Goal: Transaction & Acquisition: Subscribe to service/newsletter

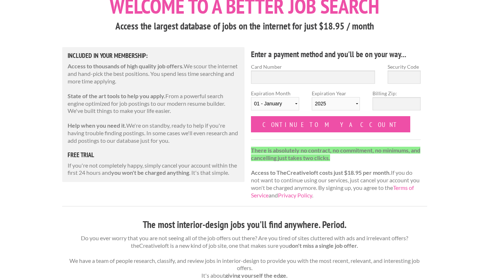
scroll to position [42, 0]
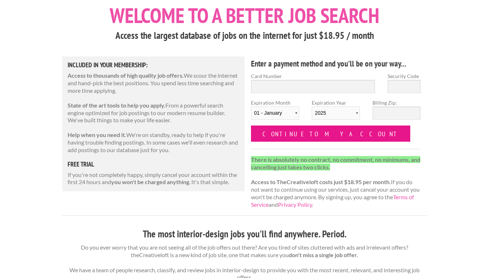
click at [292, 131] on input "Continue to my account" at bounding box center [331, 133] width 160 height 16
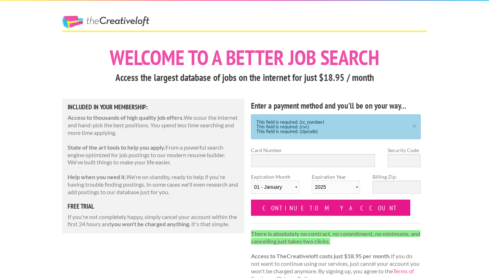
click at [284, 204] on input "Continue to my account" at bounding box center [331, 208] width 160 height 16
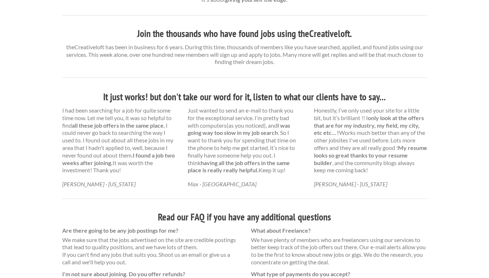
scroll to position [503, 0]
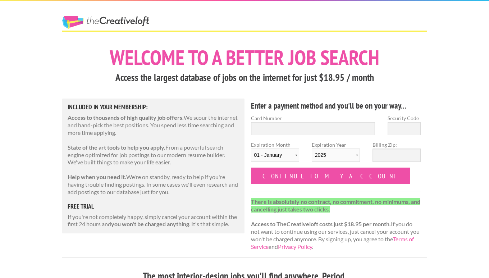
scroll to position [42, 0]
